Goal: Transaction & Acquisition: Purchase product/service

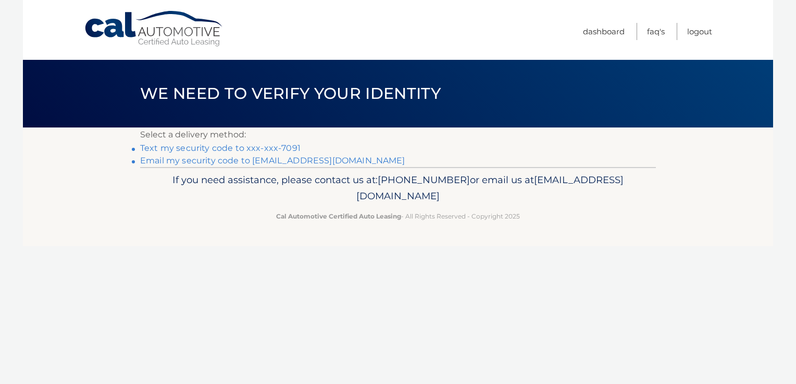
click at [241, 147] on link "Text my security code to xxx-xxx-7091" at bounding box center [220, 148] width 160 height 10
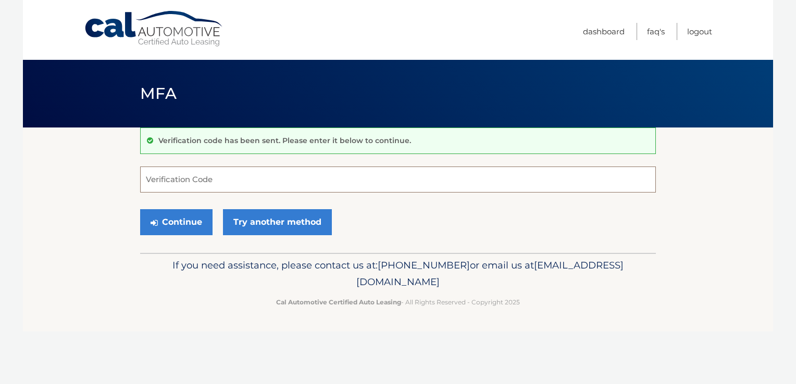
click at [173, 177] on input "Verification Code" at bounding box center [398, 180] width 516 height 26
type input "847062"
click at [175, 219] on button "Continue" at bounding box center [176, 222] width 72 height 26
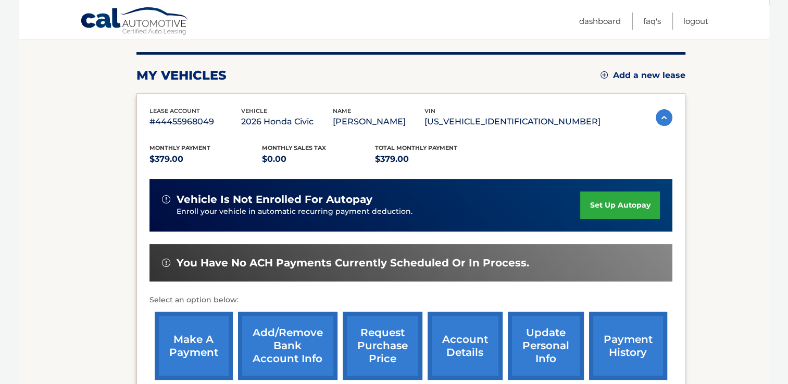
scroll to position [125, 0]
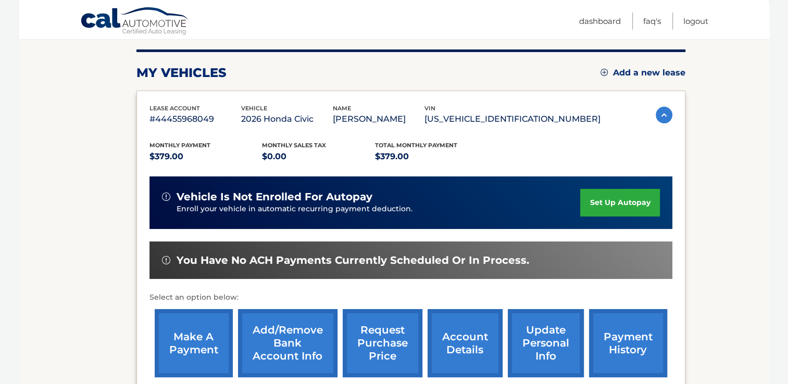
click at [190, 342] on link "make a payment" at bounding box center [194, 343] width 78 height 68
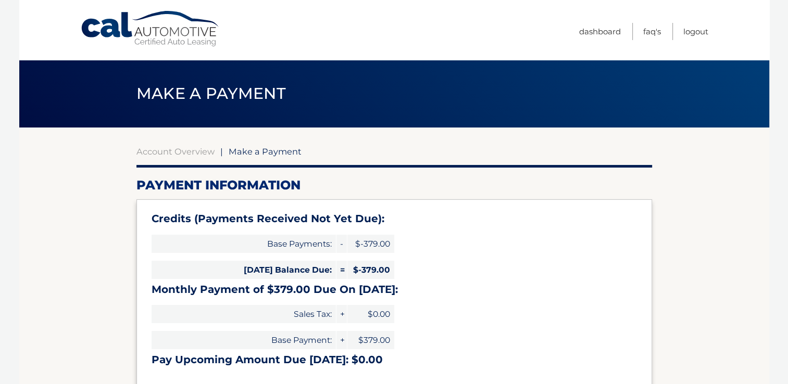
type input "0"
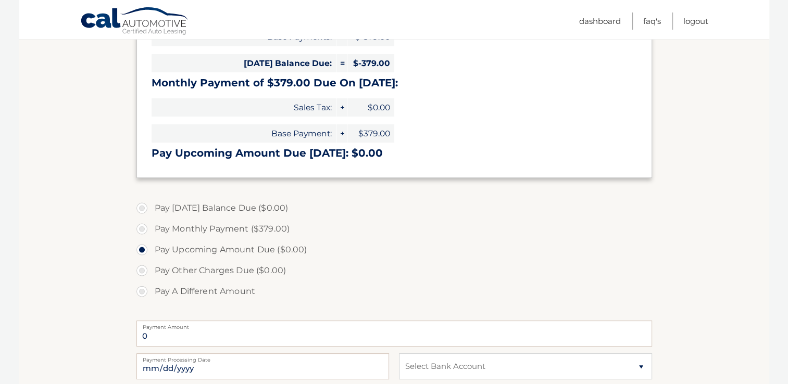
scroll to position [208, 0]
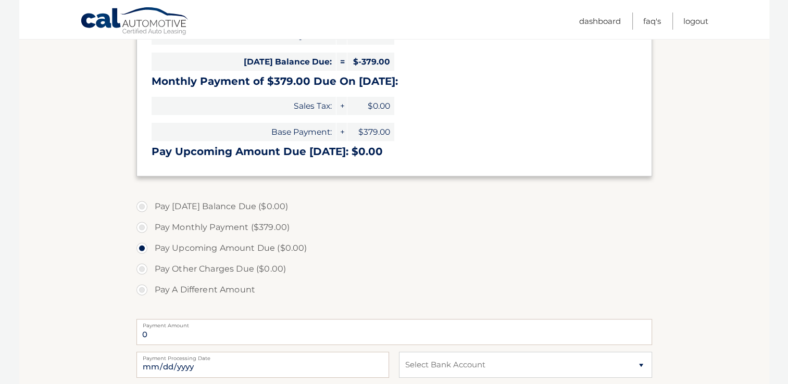
click at [144, 228] on label "Pay Monthly Payment ($379.00)" at bounding box center [394, 227] width 516 height 21
click at [144, 228] on input "Pay Monthly Payment ($379.00)" at bounding box center [146, 225] width 10 height 17
radio input "true"
type input "379.00"
click at [141, 280] on input "Pay A Different Amount" at bounding box center [146, 288] width 10 height 17
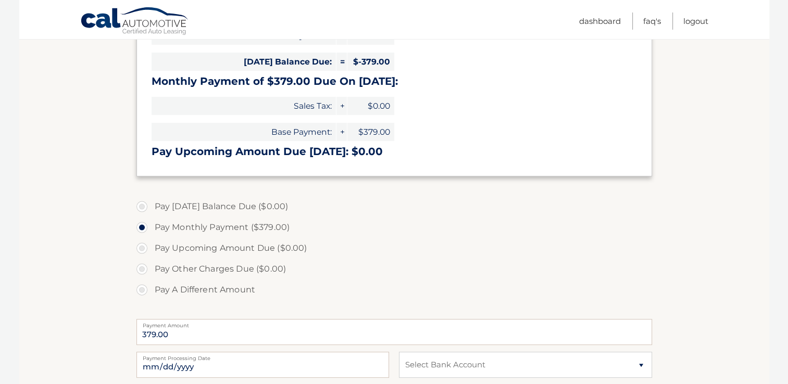
radio input "true"
click at [140, 227] on label "Pay Monthly Payment ($379.00)" at bounding box center [394, 227] width 516 height 21
click at [141, 227] on input "Pay Monthly Payment ($379.00)" at bounding box center [146, 225] width 10 height 17
radio input "true"
type input "379.00"
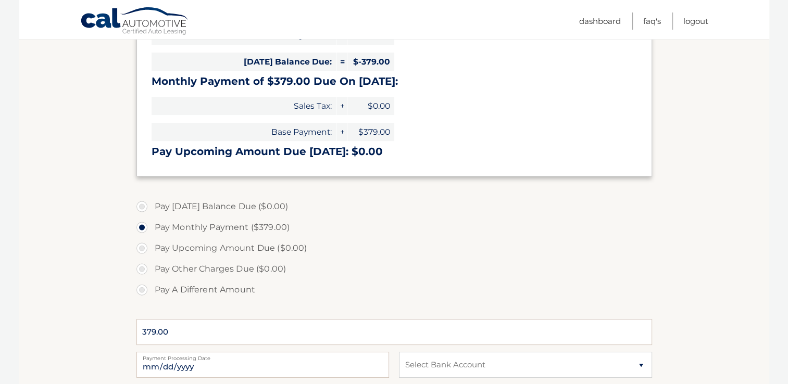
scroll to position [229, 0]
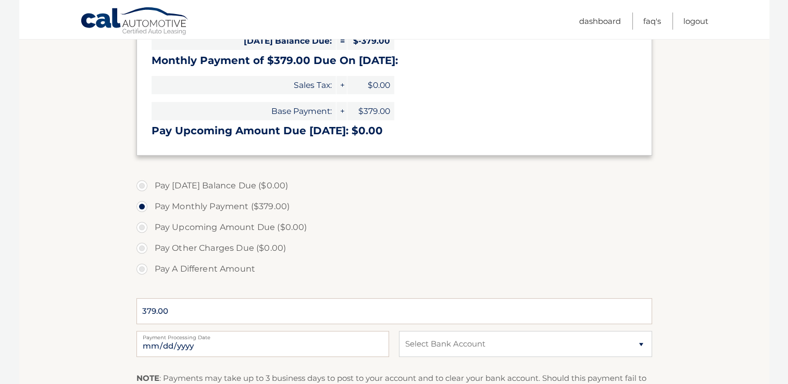
click at [141, 259] on input "Pay A Different Amount" at bounding box center [146, 267] width 10 height 17
radio input "true"
click at [142, 207] on label "Pay Monthly Payment ($379.00)" at bounding box center [394, 206] width 516 height 21
click at [142, 207] on input "Pay Monthly Payment ($379.00)" at bounding box center [146, 204] width 10 height 17
radio input "true"
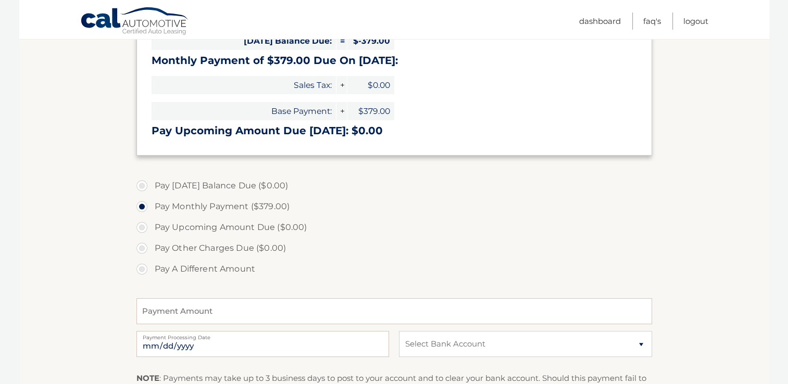
type input "379.00"
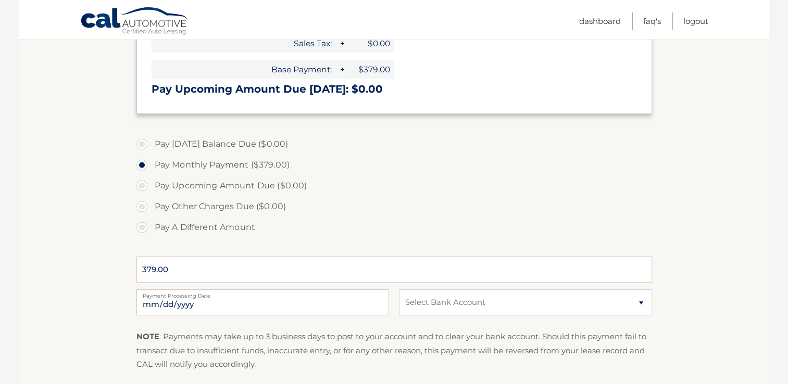
scroll to position [292, 0]
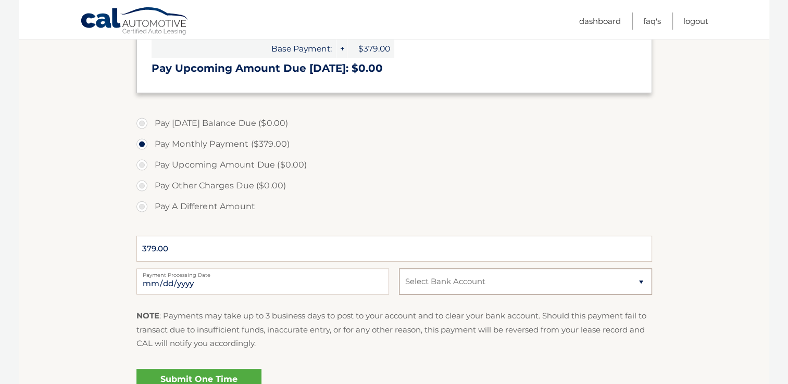
click at [642, 283] on select "Select Bank Account Checking SANTANDER *****3039 Checking SANTANDER *****3039 C…" at bounding box center [525, 282] width 253 height 26
select select "NTdkYmY0ODMtZjdhZC00OTI3LTlmMjctMDJiYjFjNGUwZjNh"
click at [399, 269] on select "Select Bank Account Checking SANTANDER *****3039 Checking SANTANDER *****3039 C…" at bounding box center [525, 282] width 253 height 26
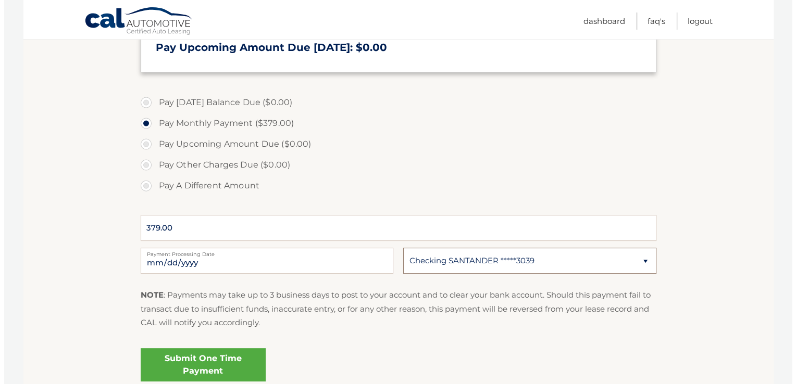
scroll to position [333, 0]
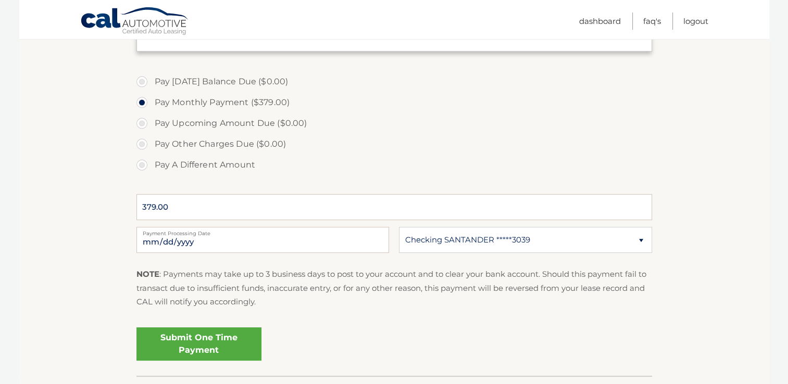
click at [199, 341] on link "Submit One Time Payment" at bounding box center [198, 344] width 125 height 33
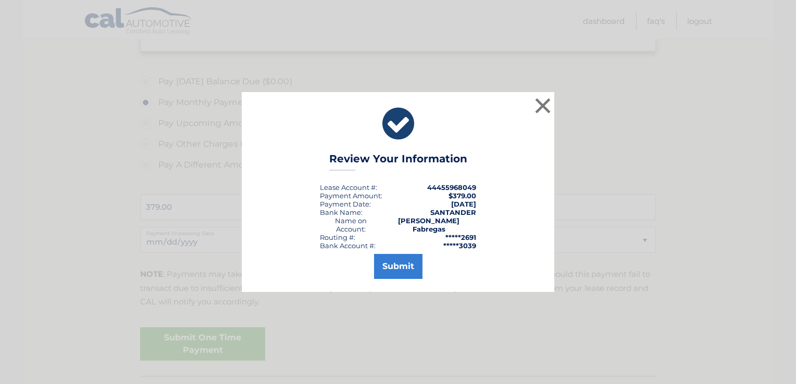
drag, startPoint x: 199, startPoint y: 341, endPoint x: 300, endPoint y: 293, distance: 112.0
click at [300, 293] on div "× Review Your Information Lease Account #: 44455968049 Payment Amount: $379.00 …" at bounding box center [398, 192] width 796 height 384
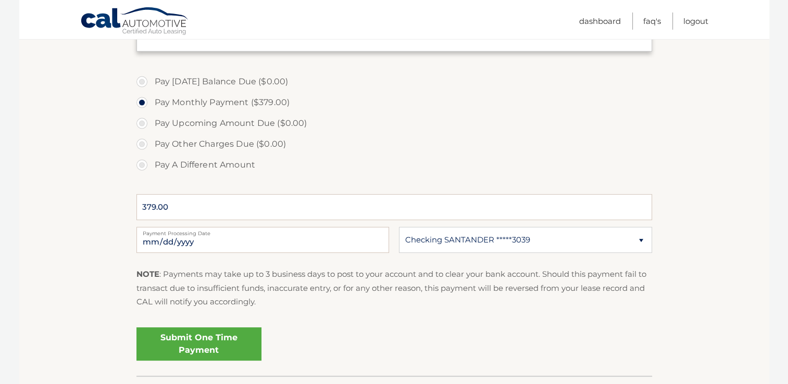
click at [192, 339] on link "Submit One Time Payment" at bounding box center [198, 344] width 125 height 33
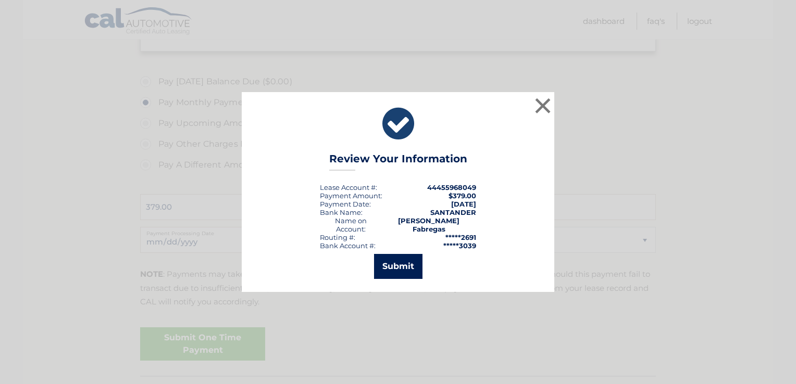
click at [396, 261] on button "Submit" at bounding box center [398, 266] width 48 height 25
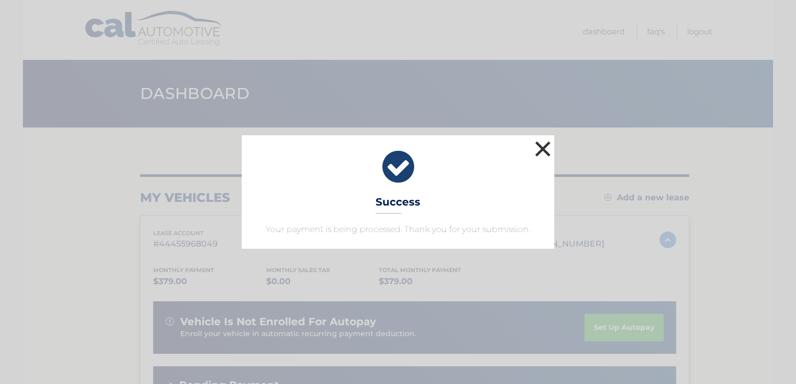
click at [544, 149] on button "×" at bounding box center [542, 149] width 21 height 21
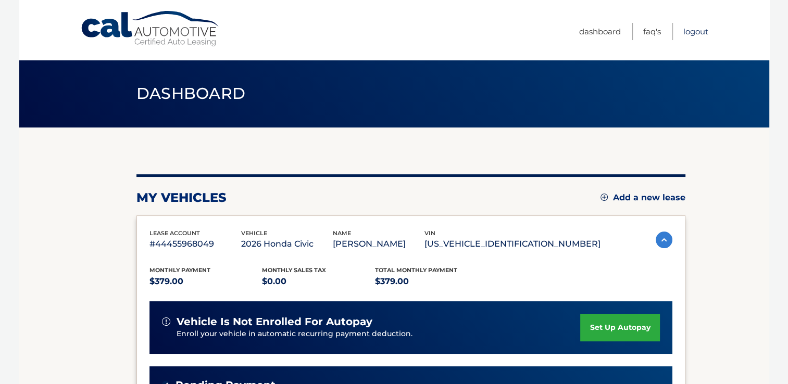
click at [692, 28] on link "Logout" at bounding box center [695, 31] width 25 height 17
